Goal: Information Seeking & Learning: Compare options

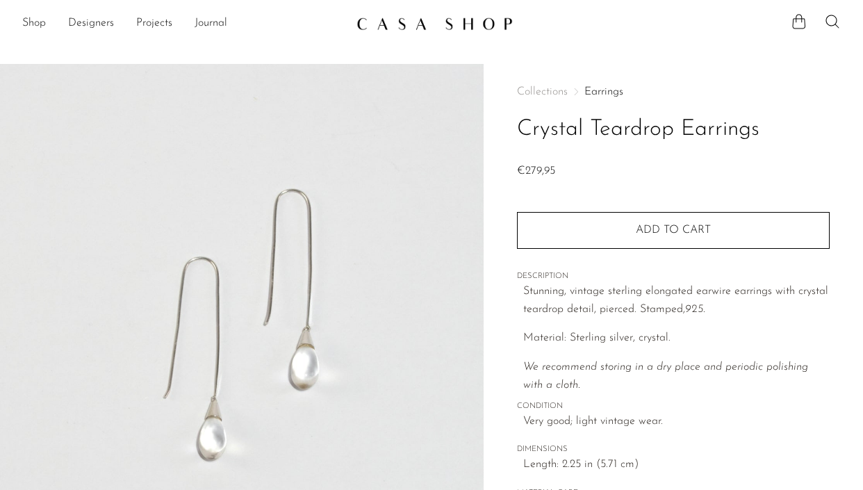
scroll to position [61, 0]
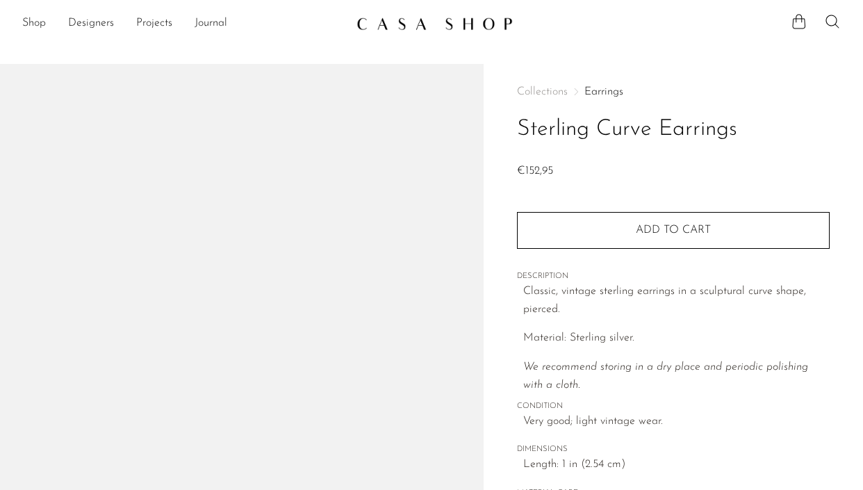
scroll to position [122, 0]
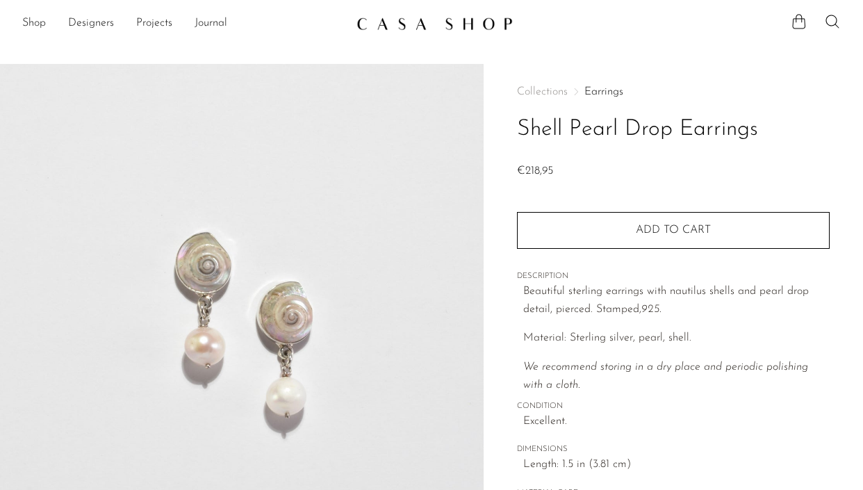
scroll to position [106, 0]
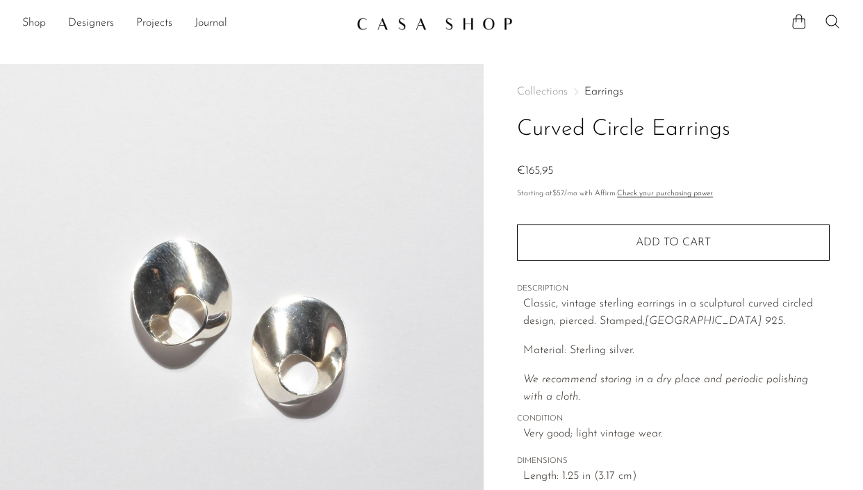
scroll to position [2, 0]
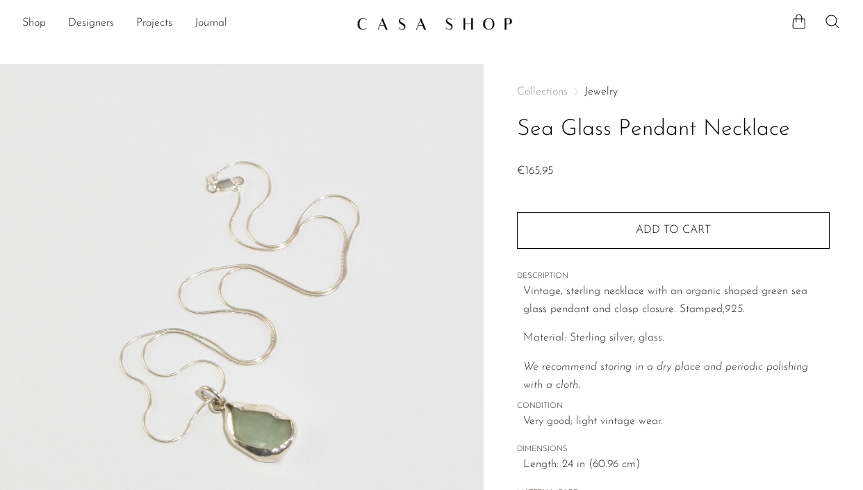
scroll to position [36, 0]
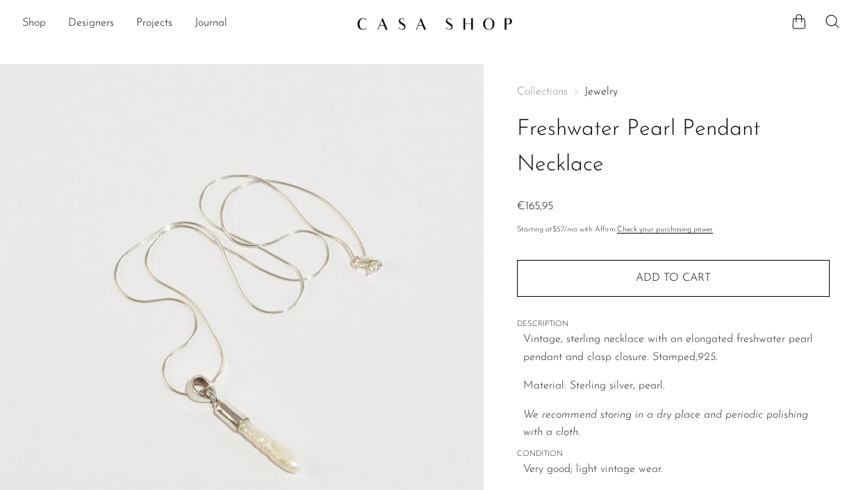
scroll to position [65, 0]
